Goal: Task Accomplishment & Management: Use online tool/utility

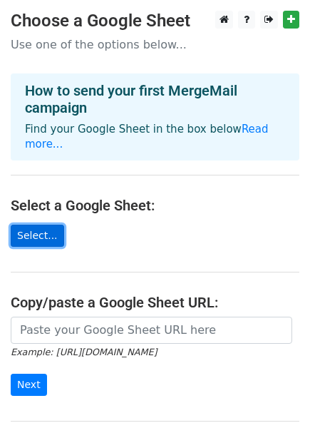
click at [36, 225] on link "Select..." at bounding box center [37, 236] width 53 height 22
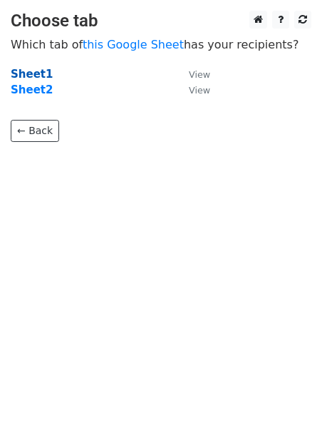
click at [39, 73] on strong "Sheet1" at bounding box center [32, 74] width 42 height 13
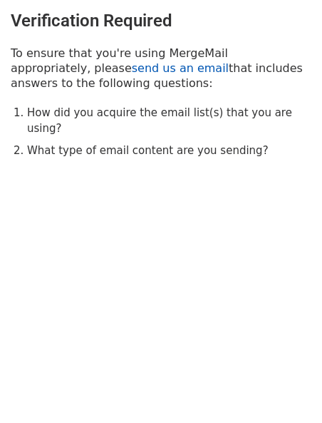
click at [132, 68] on link "send us an email" at bounding box center [180, 68] width 97 height 14
click at [132, 64] on link "send us an email" at bounding box center [180, 68] width 97 height 14
